Goal: Use online tool/utility: Utilize a website feature to perform a specific function

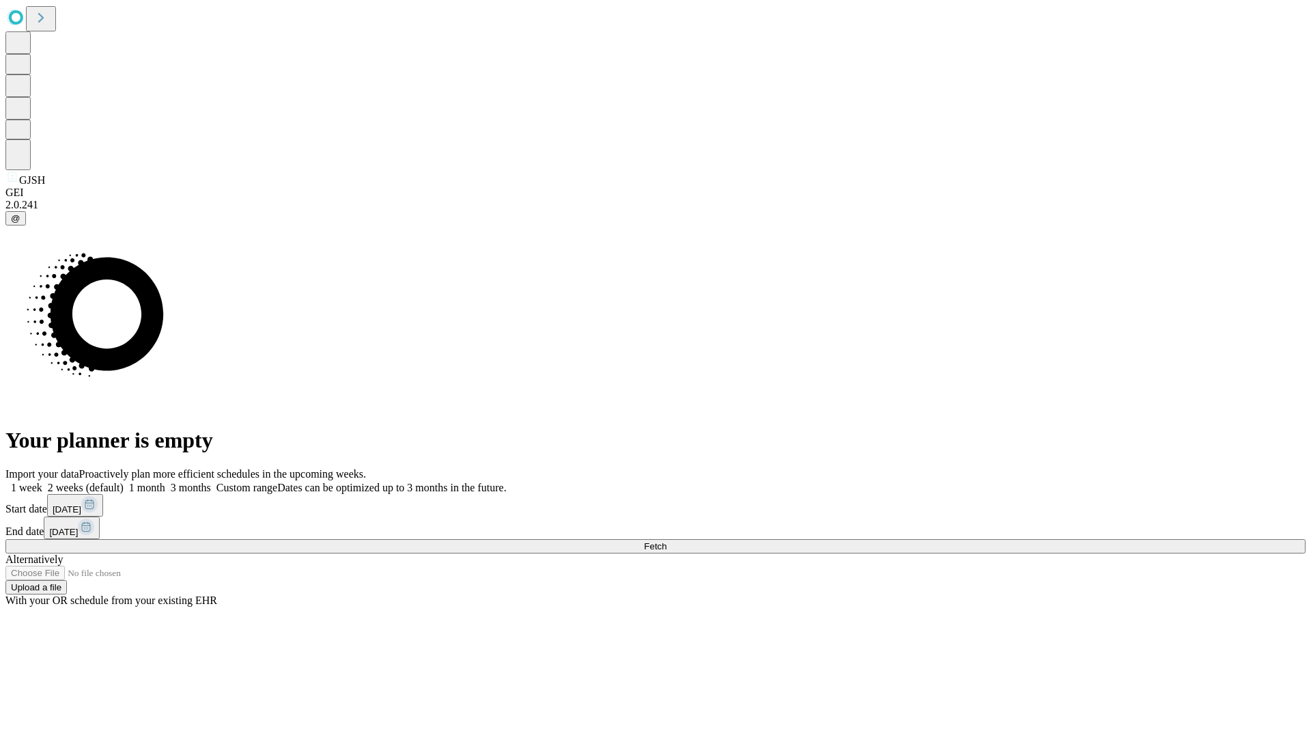
click at [667, 541] on span "Fetch" at bounding box center [655, 546] width 23 height 10
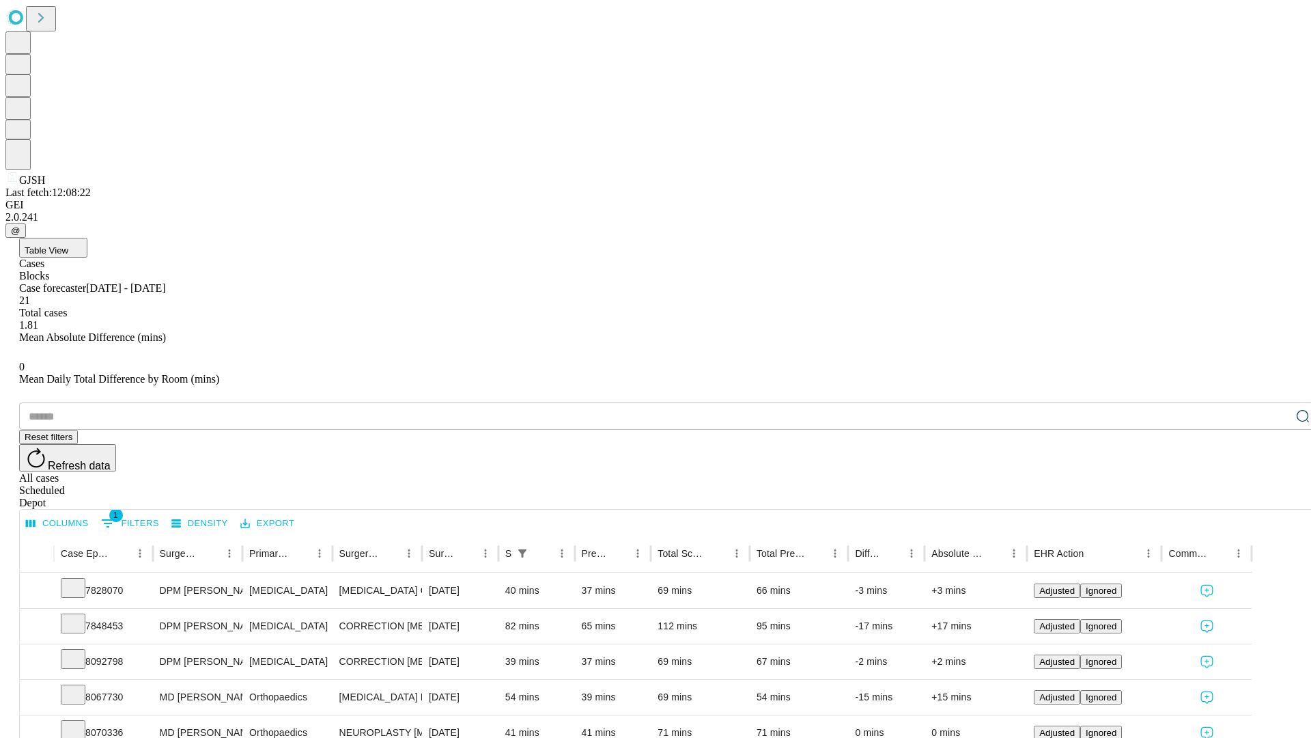
click at [68, 245] on span "Table View" at bounding box center [47, 250] width 44 height 10
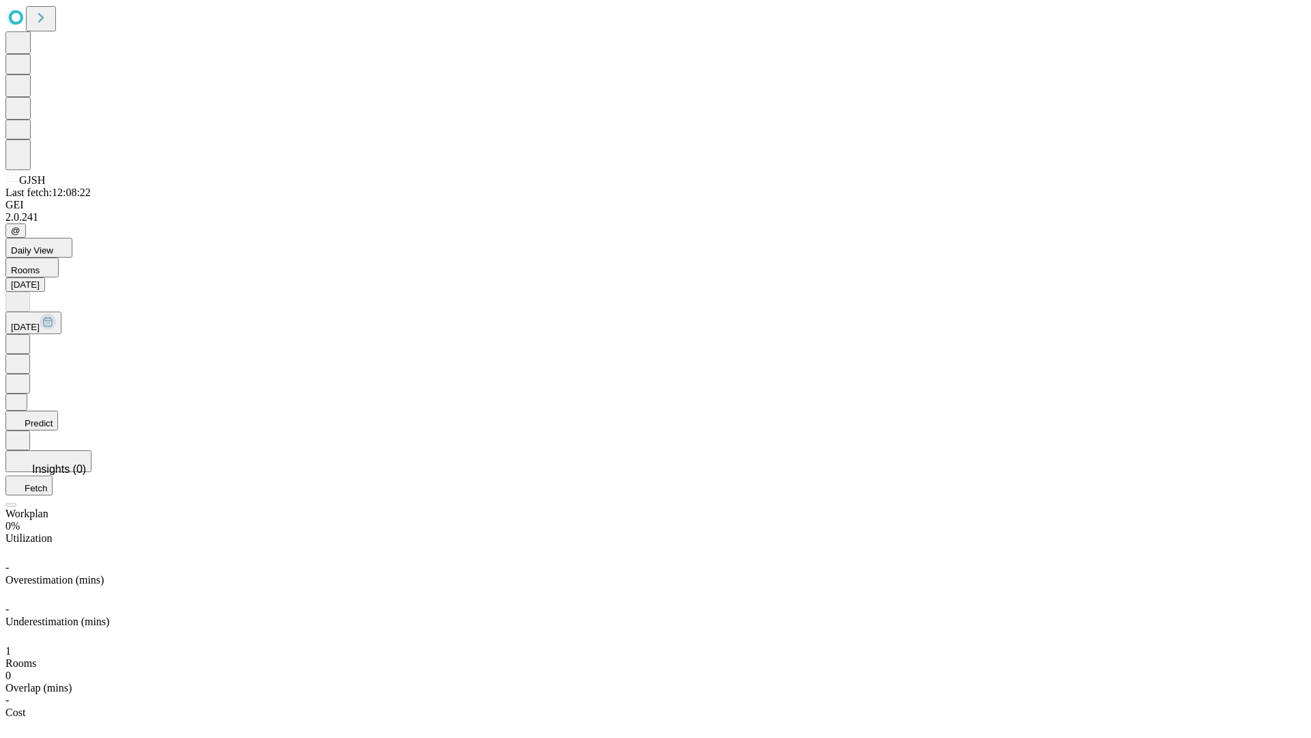
click at [58, 410] on button "Predict" at bounding box center [31, 420] width 53 height 20
